Goal: Task Accomplishment & Management: Manage account settings

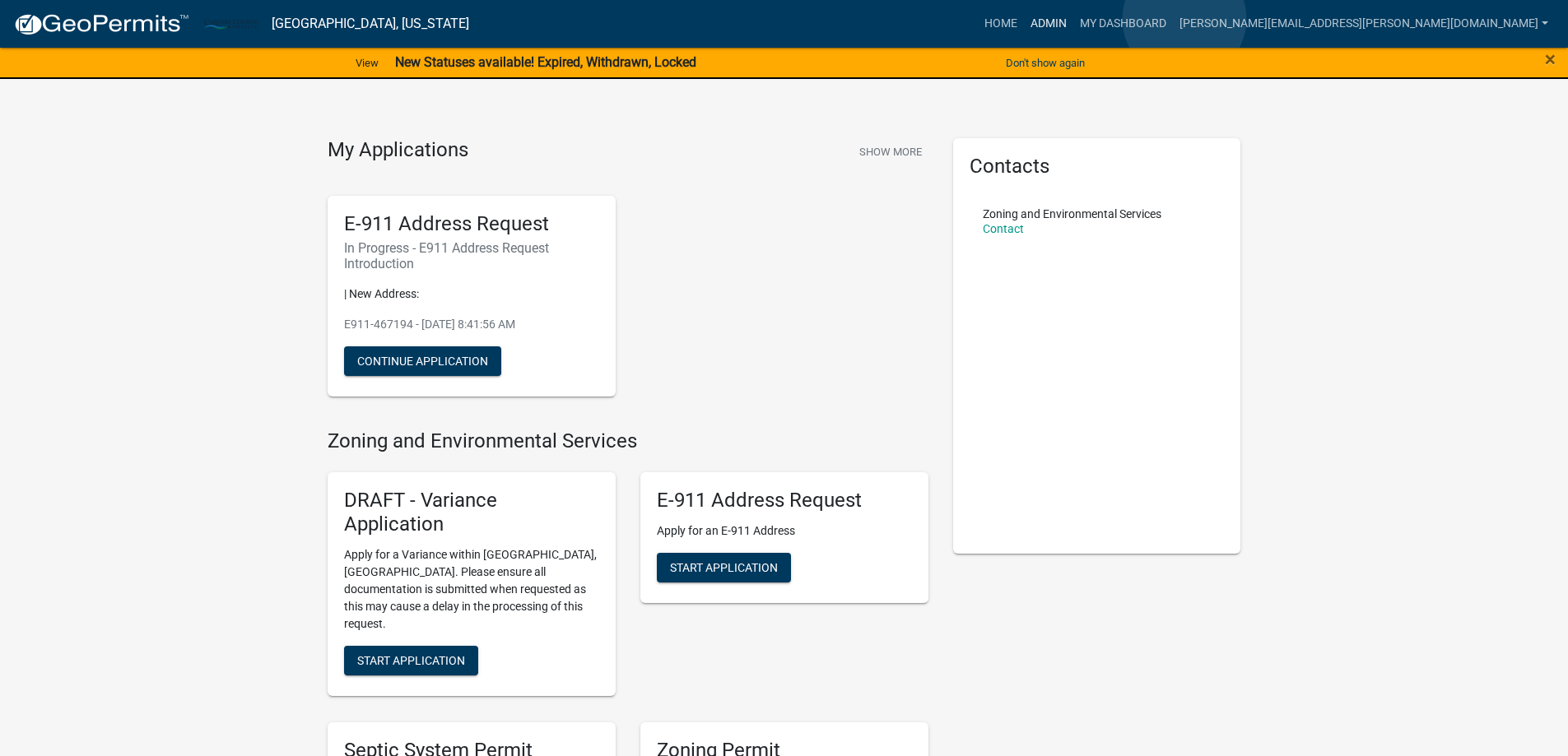
click at [1073, 19] on link "Admin" at bounding box center [1049, 23] width 50 height 31
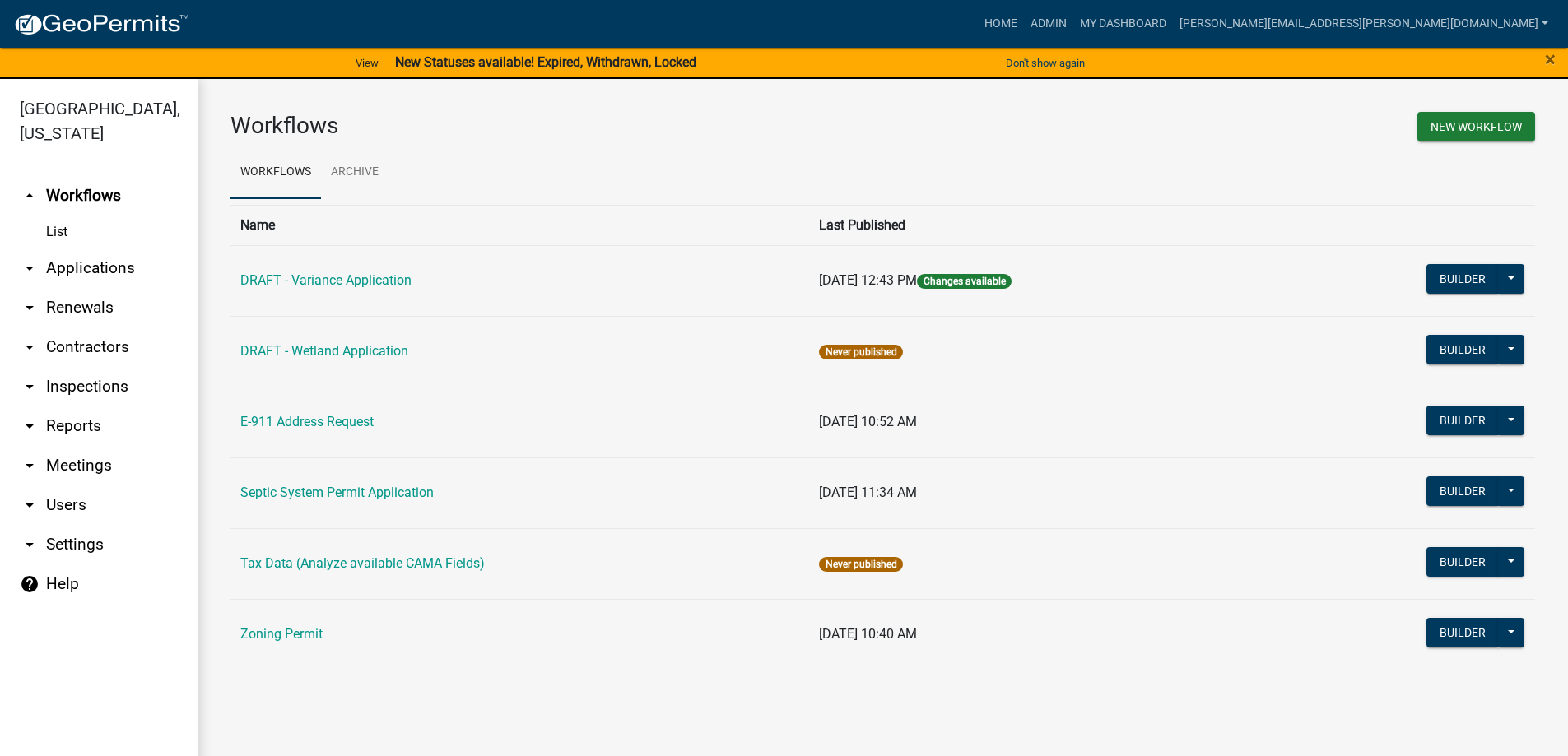
click at [90, 263] on link "arrow_drop_down Applications" at bounding box center [98, 268] width 198 height 40
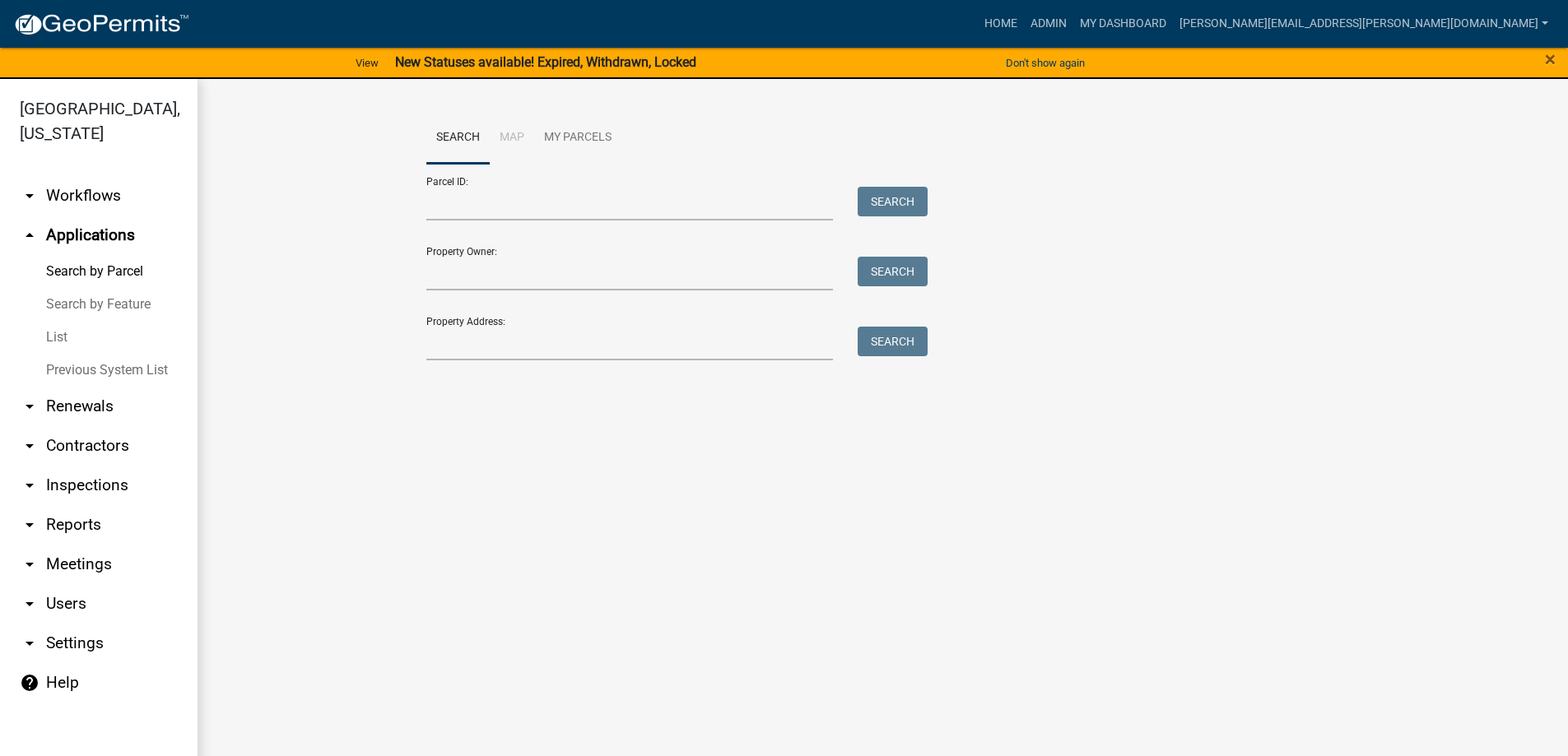
click at [64, 336] on link "List" at bounding box center [98, 337] width 198 height 33
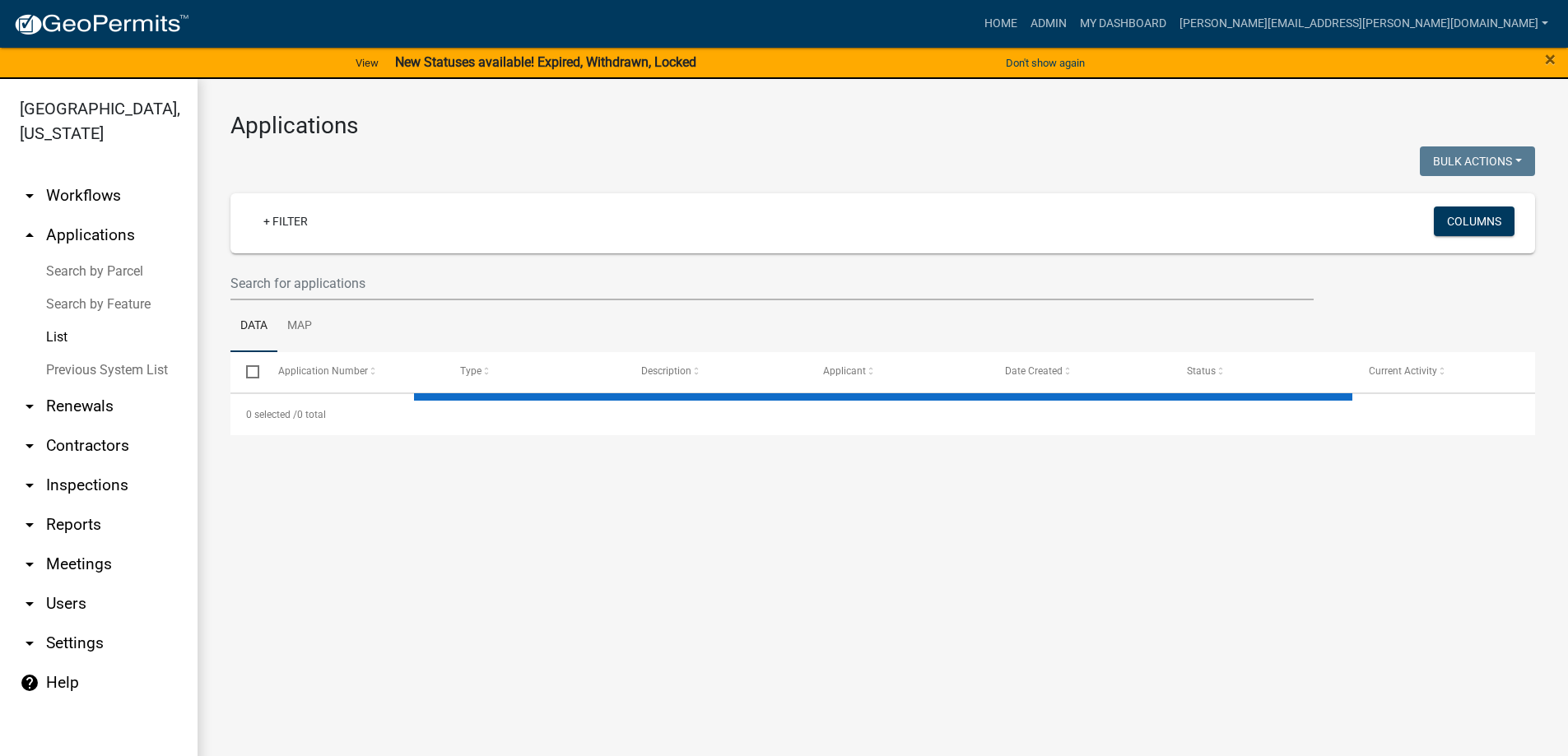
select select "3: 100"
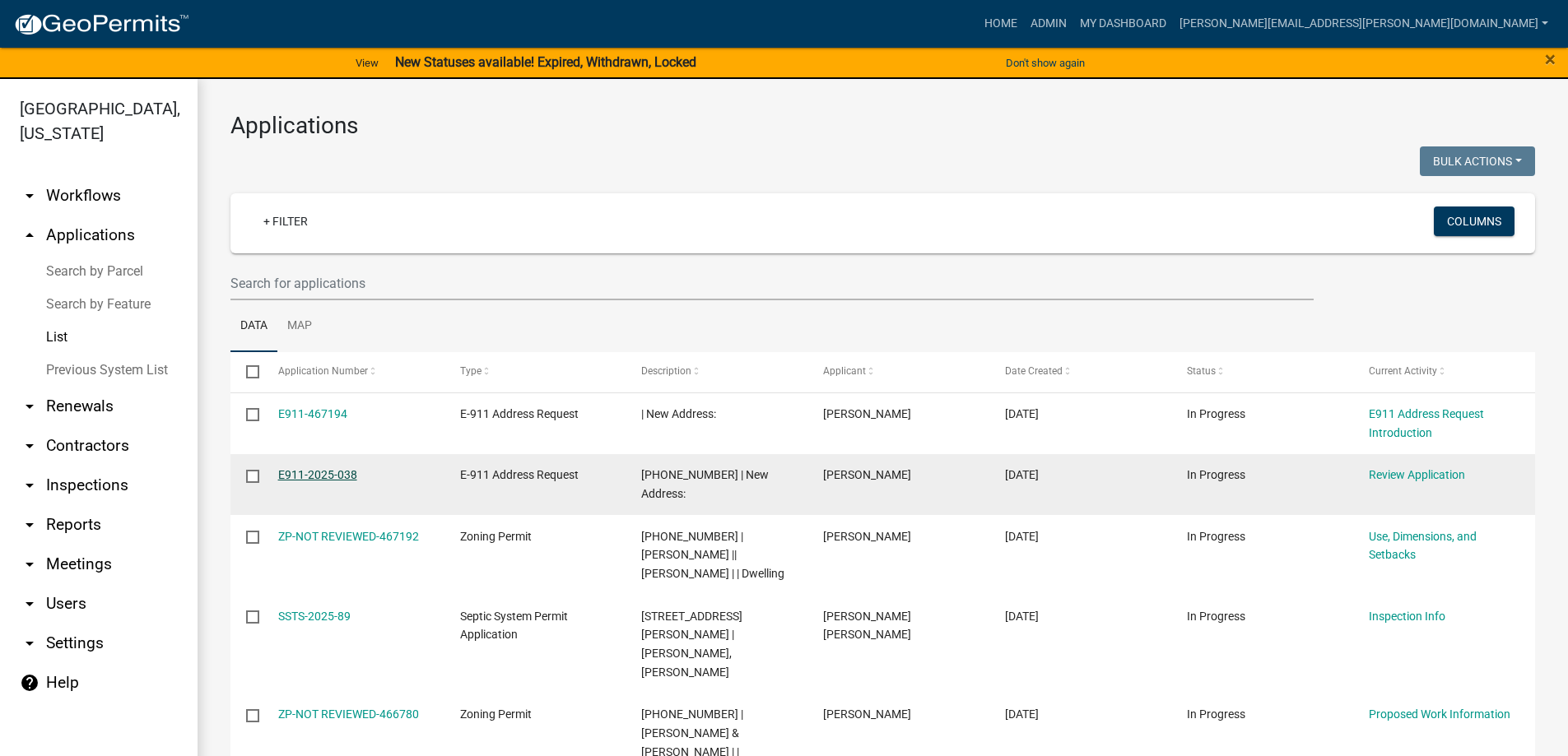
click at [309, 468] on link "E911-2025-038" at bounding box center [317, 474] width 79 height 13
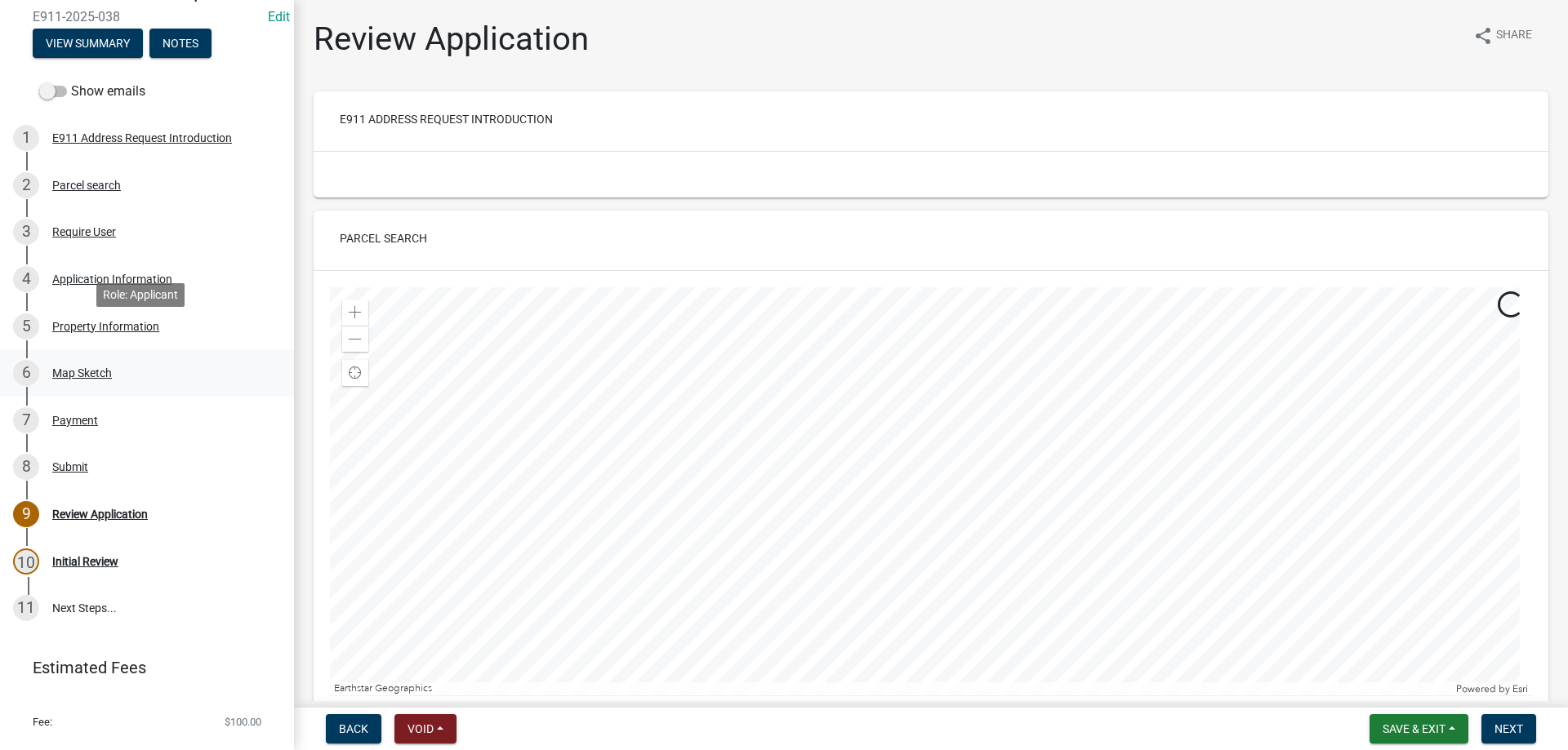
scroll to position [177, 0]
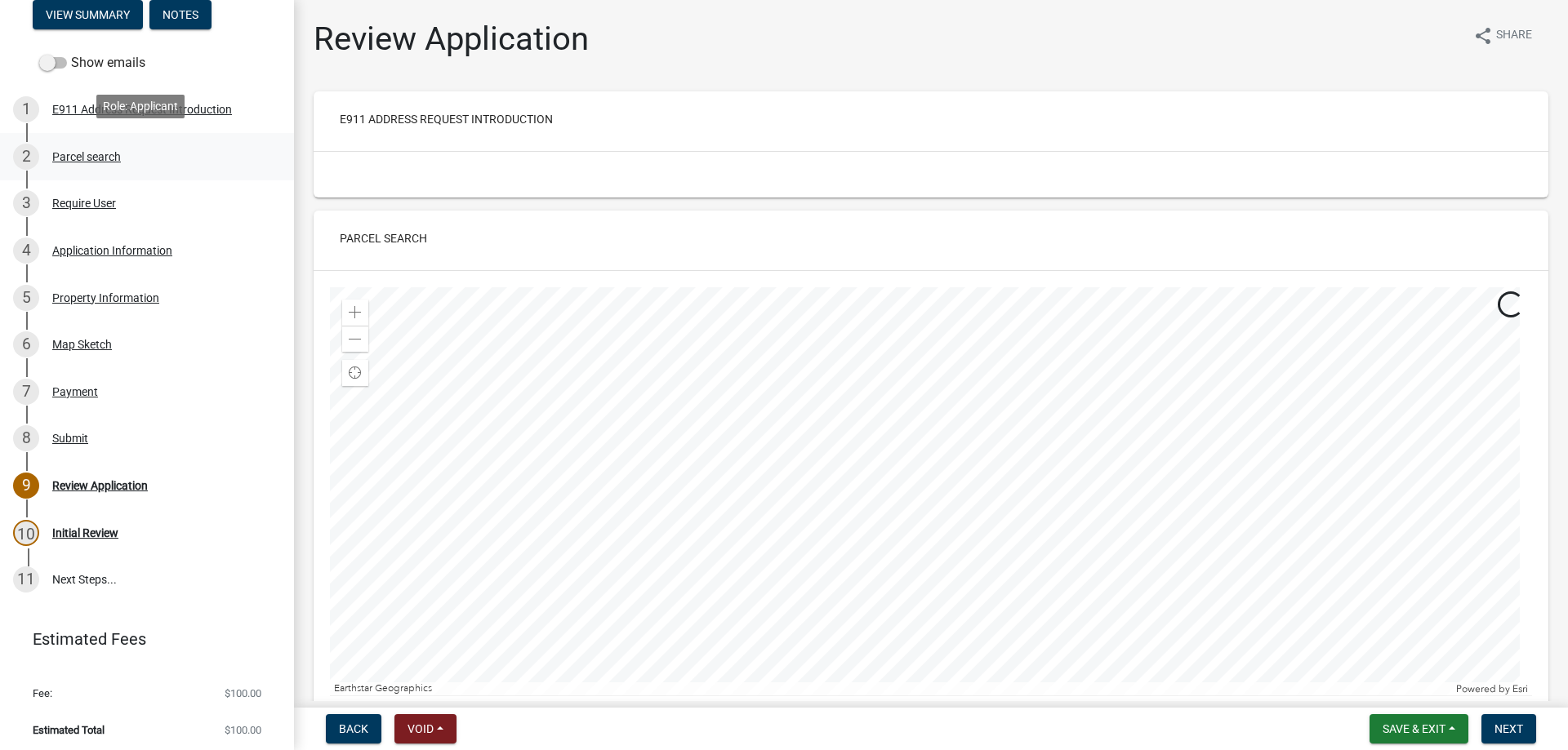
click at [103, 151] on div "Parcel search" at bounding box center [86, 157] width 69 height 11
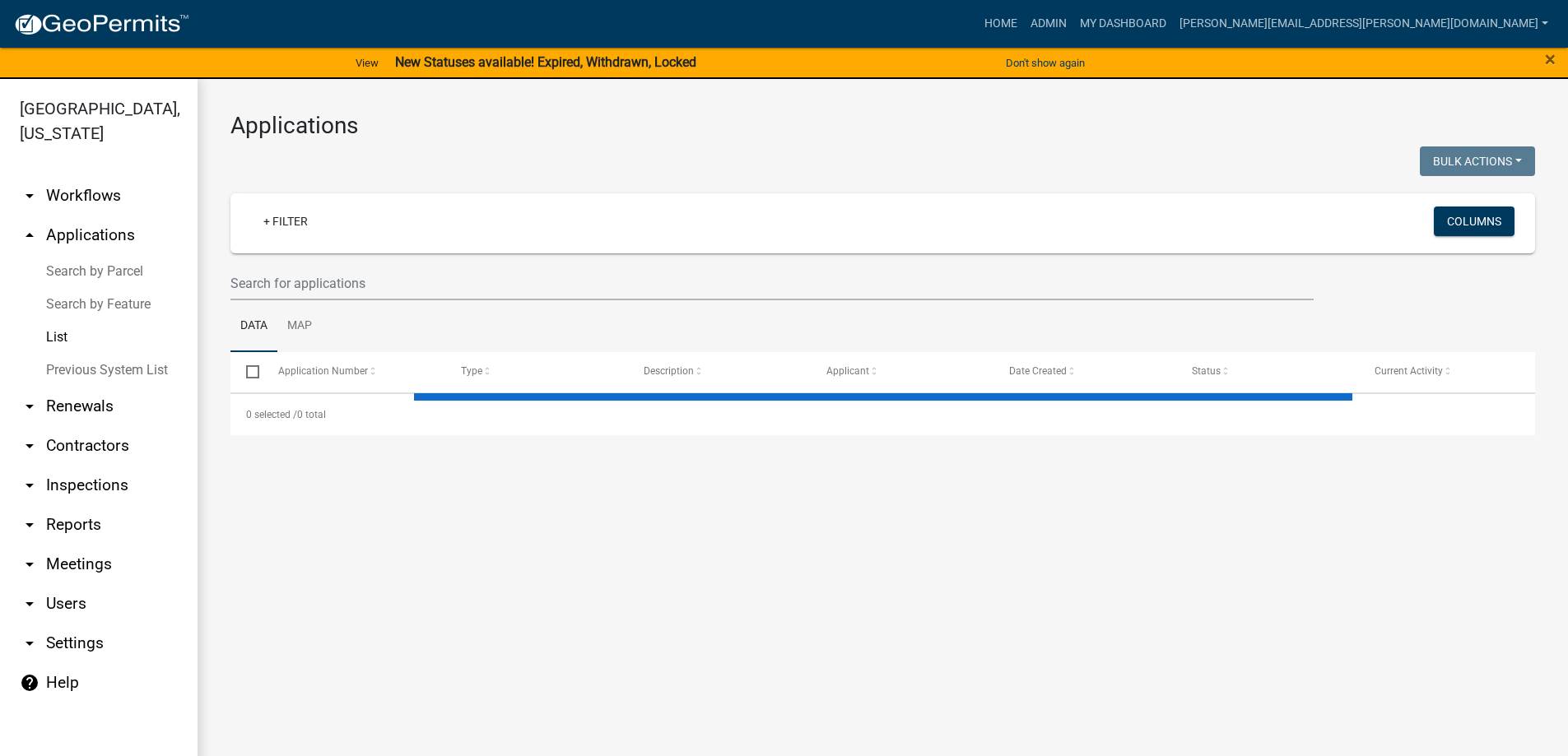
select select "3: 100"
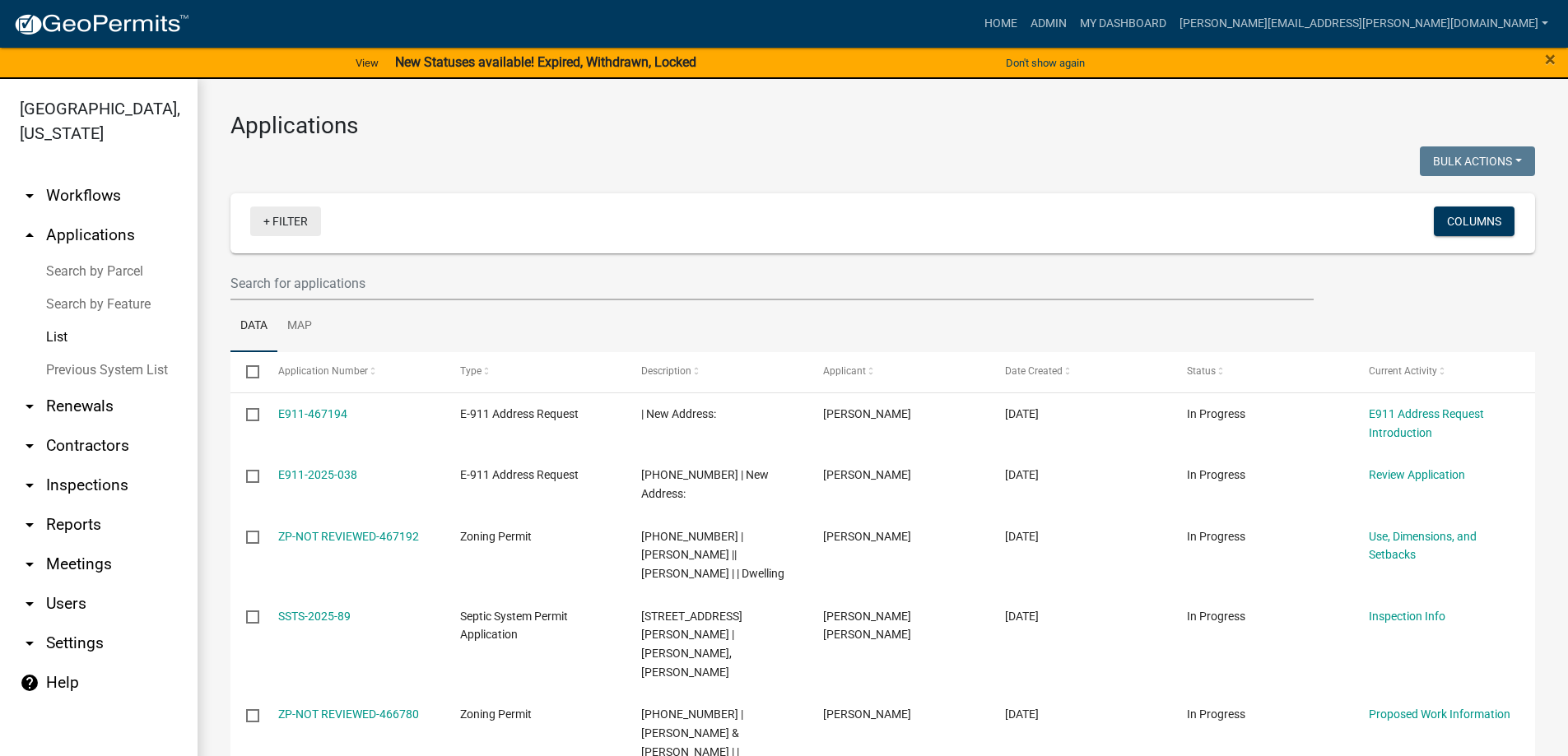
click at [297, 220] on link "+ Filter" at bounding box center [285, 221] width 71 height 29
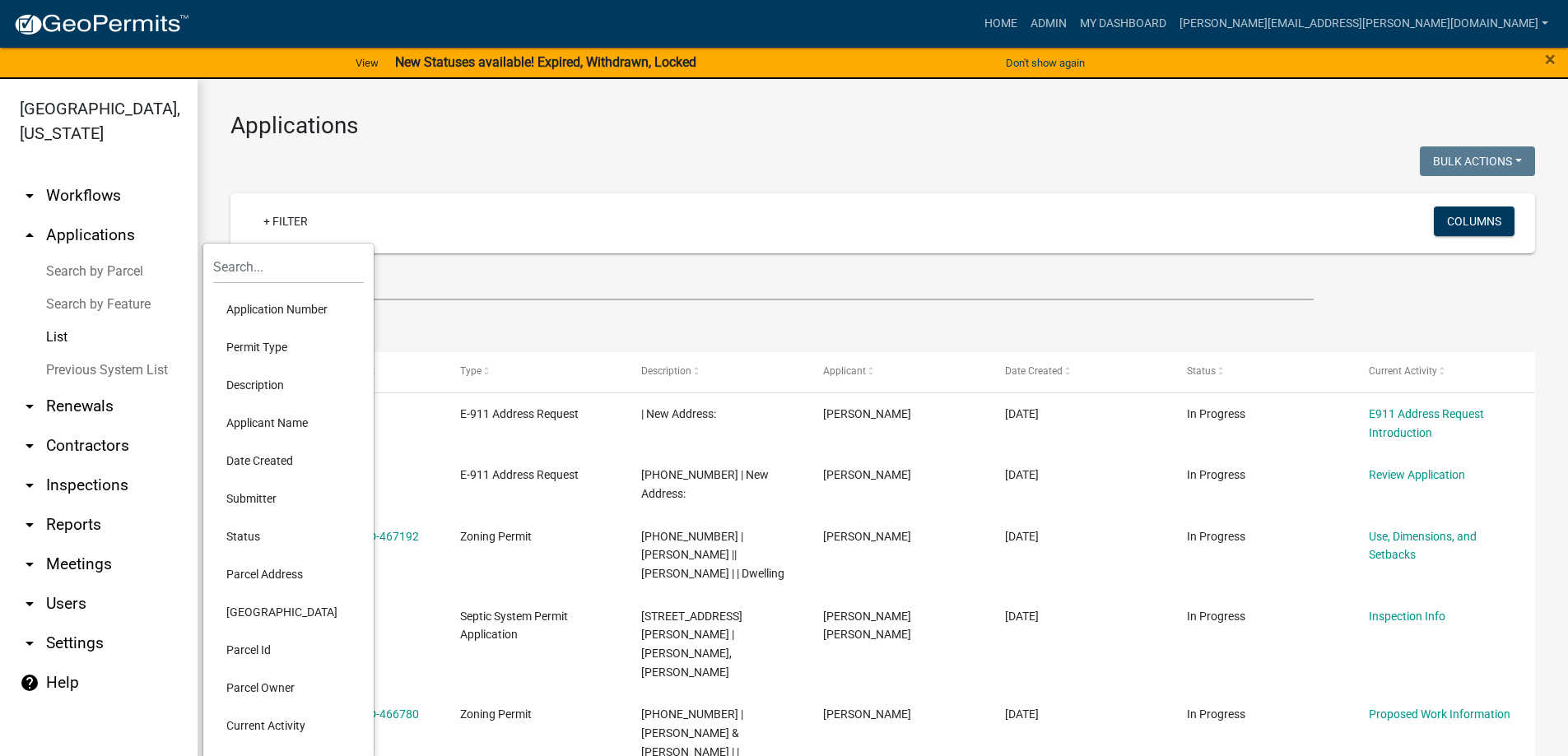
click at [260, 350] on li "Permit Type" at bounding box center [288, 347] width 151 height 38
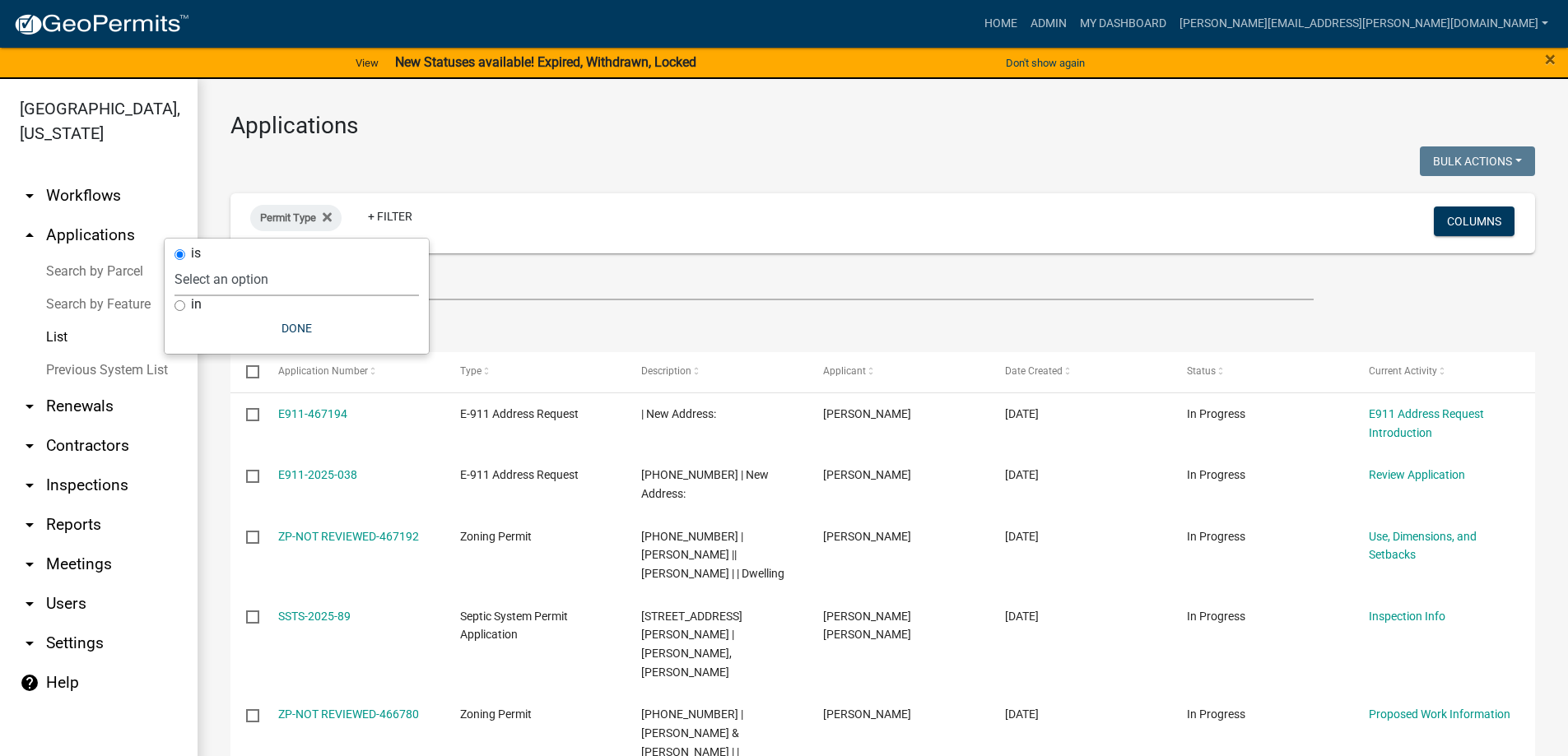
click at [271, 283] on select "Select an option DRAFT - Variance Application DRAFT - Wetland Application E-911…" at bounding box center [297, 279] width 245 height 34
select select "4ea715b7-1725-4cb7-82be-3d693945ff20"
click at [260, 262] on select "Select an option DRAFT - Variance Application DRAFT - Wetland Application E-911…" at bounding box center [297, 279] width 245 height 34
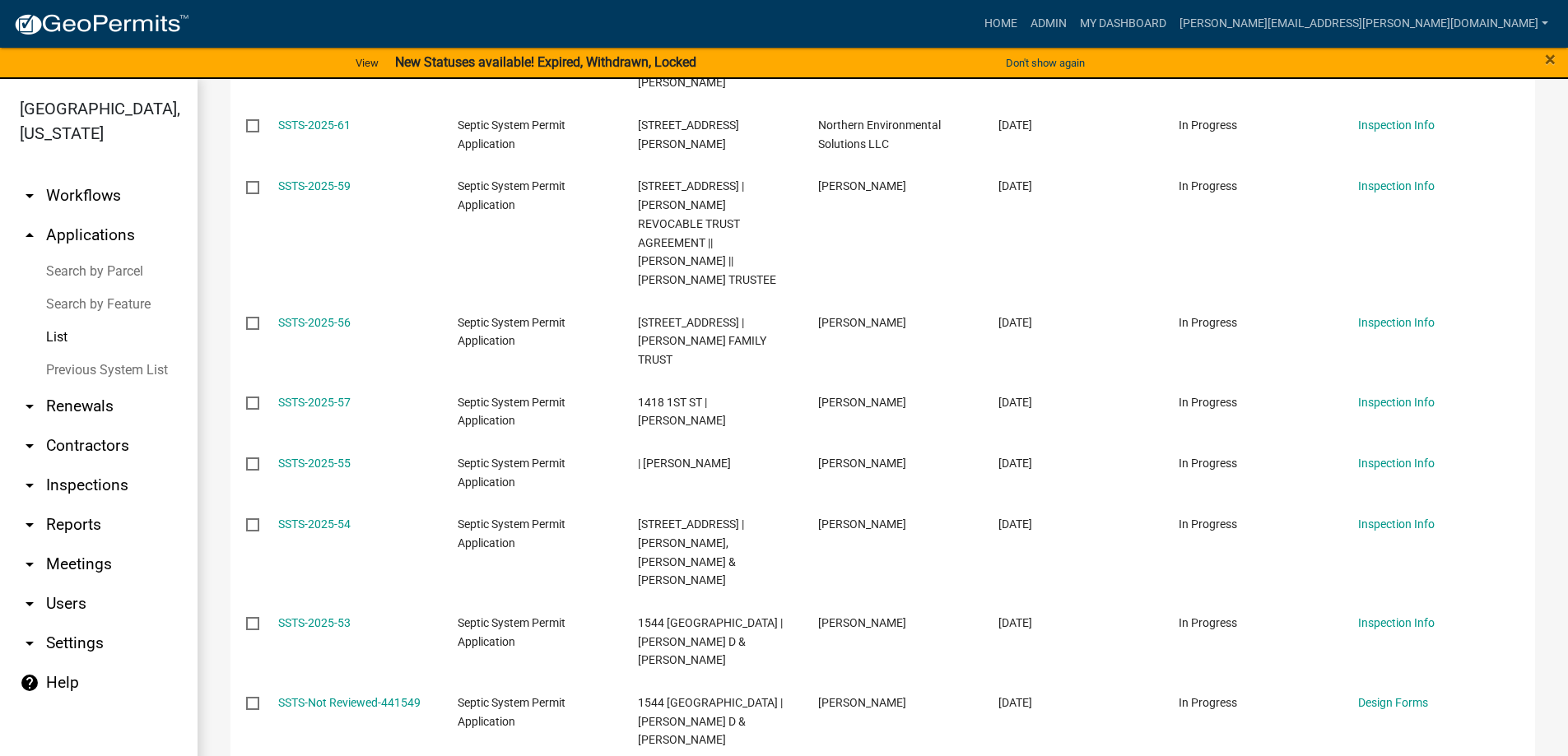
scroll to position [2798, 0]
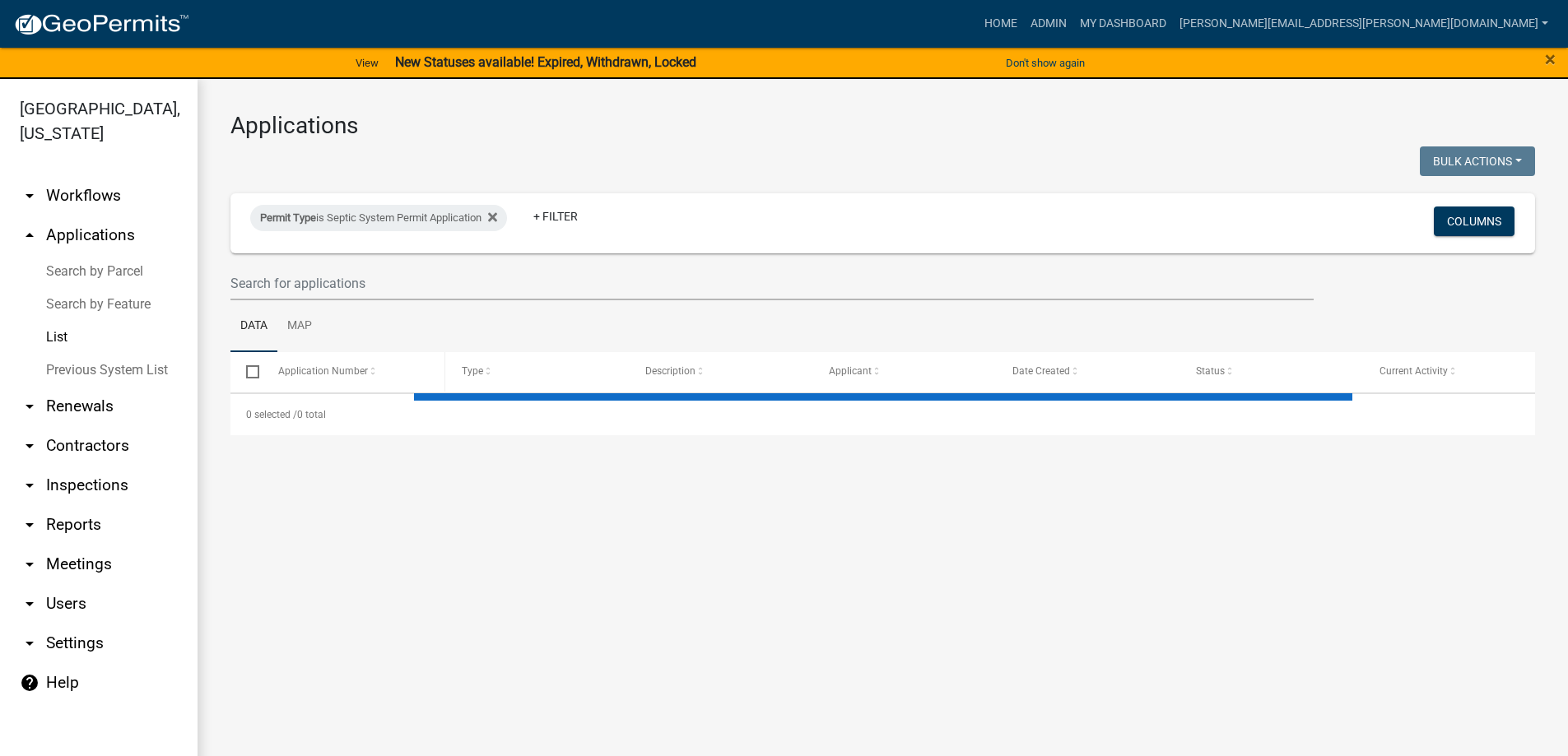
select select "3: 100"
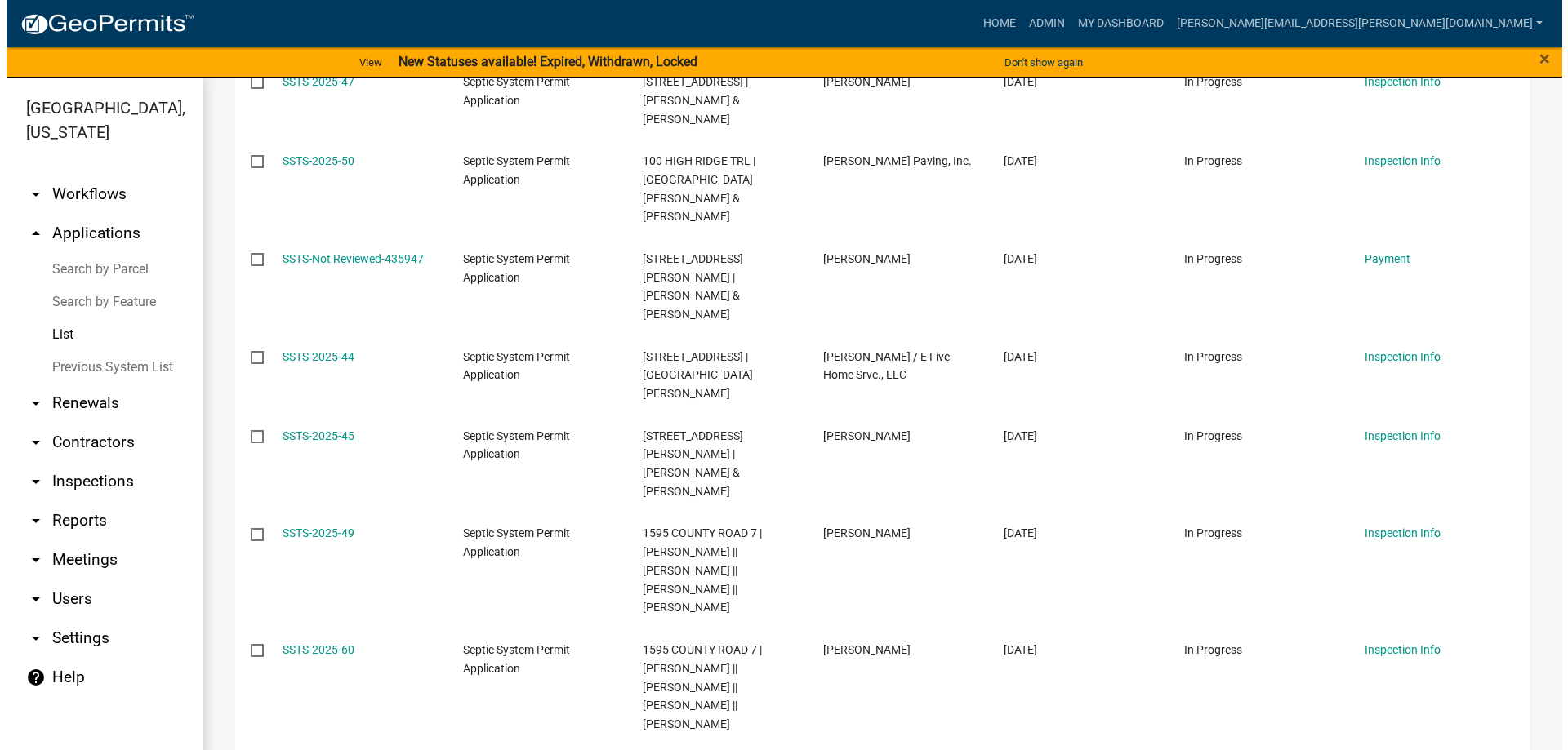
scroll to position [3755, 0]
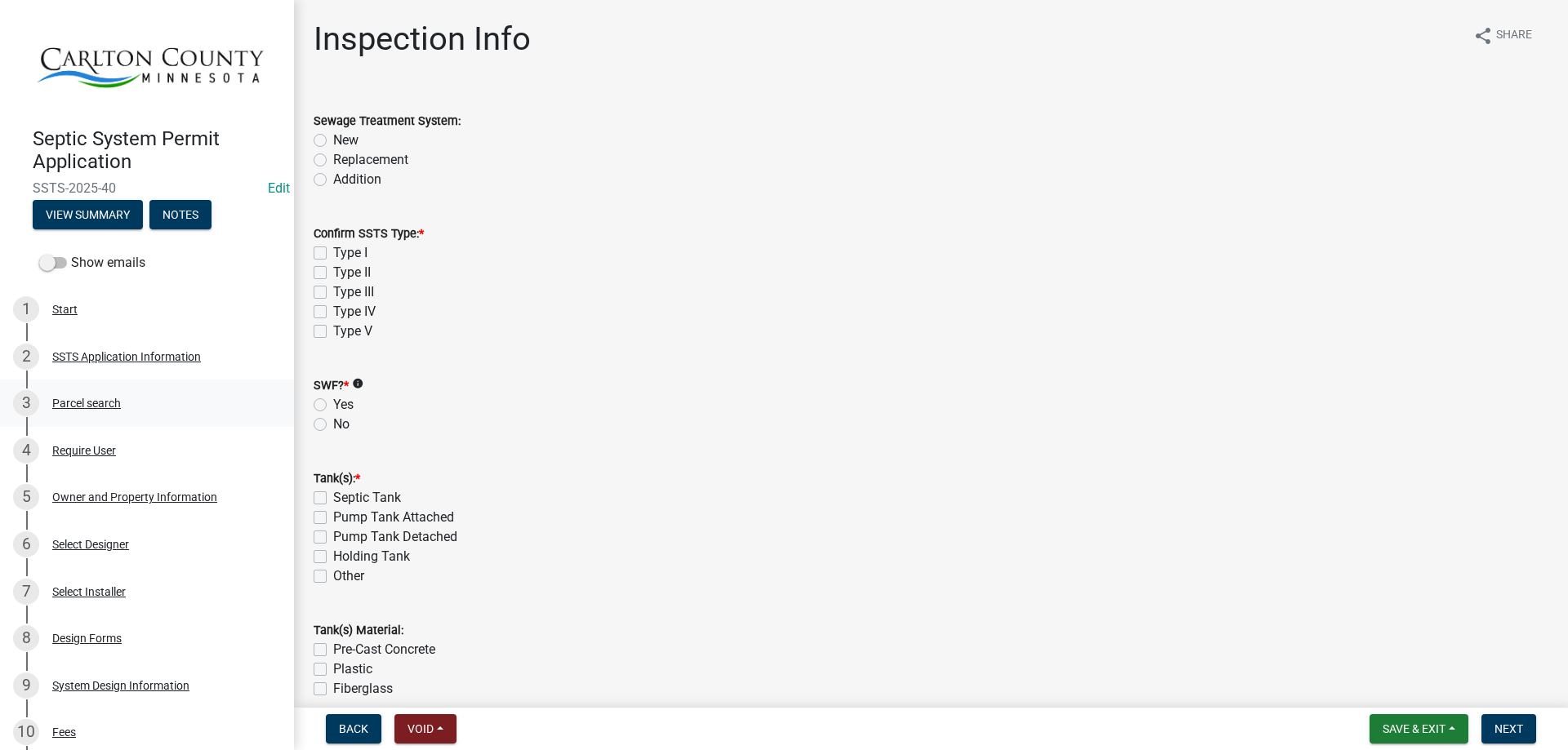
click at [85, 399] on div "Parcel search" at bounding box center [86, 403] width 69 height 11
